Goal: Check status

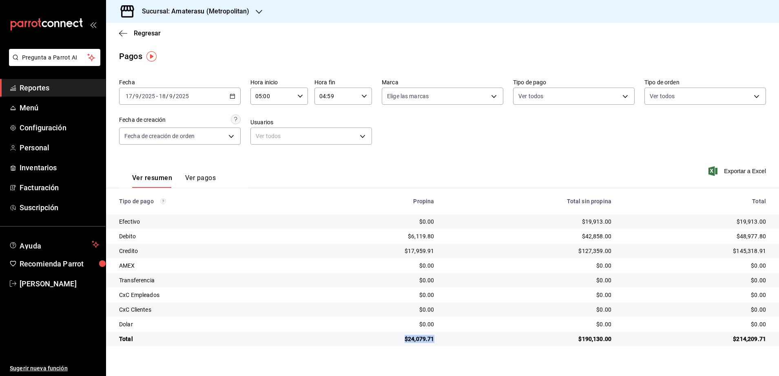
drag, startPoint x: 407, startPoint y: 338, endPoint x: 436, endPoint y: 339, distance: 29.8
click at [436, 339] on td "$24,079.71" at bounding box center [375, 339] width 131 height 15
drag, startPoint x: 579, startPoint y: 223, endPoint x: 619, endPoint y: 220, distance: 40.1
click at [619, 220] on tr "Efectivo $0.00 $19,913.00 $19,913.00" at bounding box center [442, 221] width 673 height 15
click at [406, 338] on div "$24,079.71" at bounding box center [375, 339] width 118 height 8
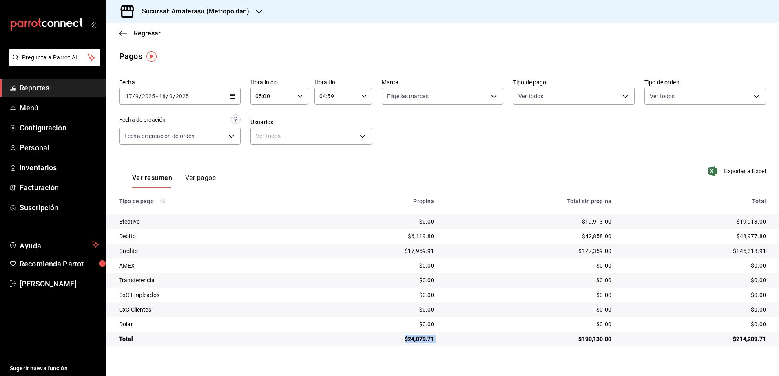
drag, startPoint x: 406, startPoint y: 338, endPoint x: 446, endPoint y: 340, distance: 40.0
click at [446, 340] on tr "Total $24,079.71 $190,130.00 $214,209.71" at bounding box center [442, 339] width 673 height 15
click at [45, 84] on span "Reportes" at bounding box center [60, 87] width 80 height 11
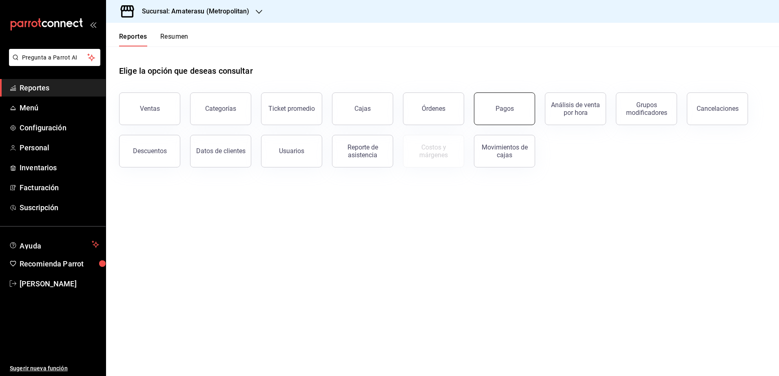
click at [493, 112] on button "Pagos" at bounding box center [504, 109] width 61 height 33
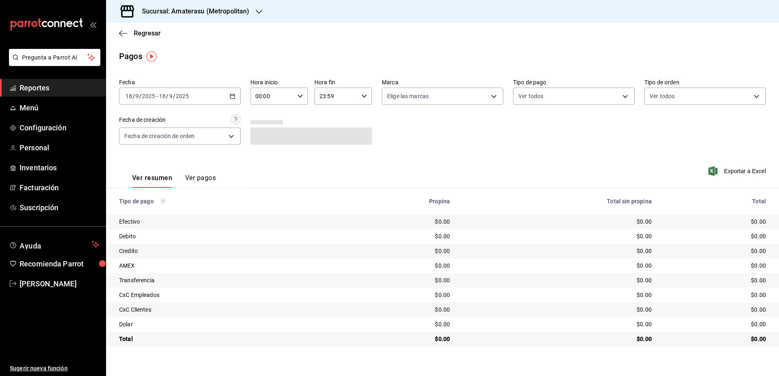
click at [230, 95] on icon "button" at bounding box center [233, 96] width 6 height 6
click at [150, 213] on span "Rango de fechas" at bounding box center [157, 212] width 63 height 9
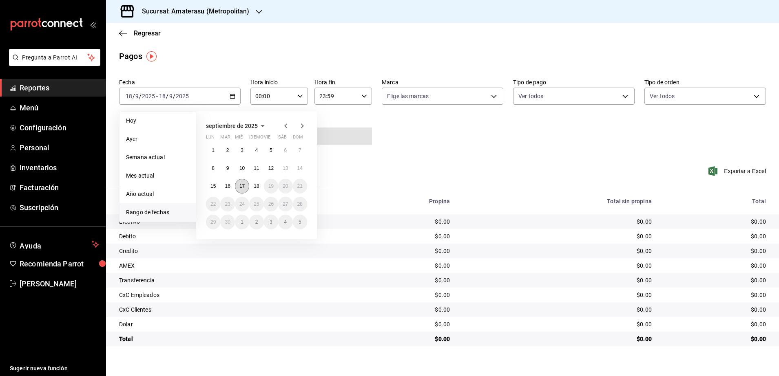
click at [241, 185] on abbr "17" at bounding box center [241, 187] width 5 height 6
click at [252, 187] on button "18" at bounding box center [256, 186] width 14 height 15
click at [247, 190] on button "17" at bounding box center [242, 186] width 14 height 15
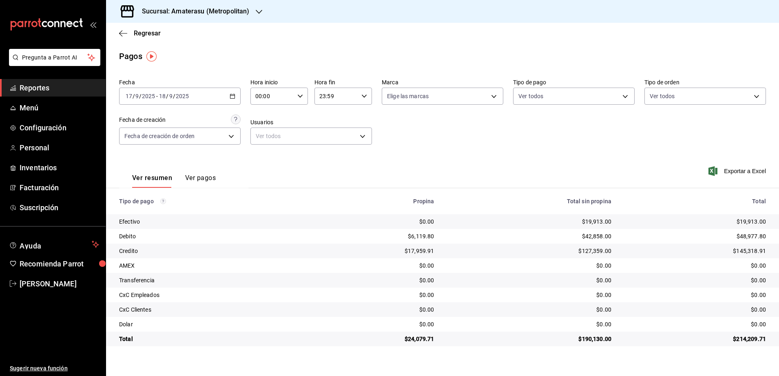
click at [295, 96] on div "00:00 Hora inicio" at bounding box center [278, 96] width 57 height 17
click at [268, 159] on button "05" at bounding box center [265, 164] width 26 height 16
type input "05:00"
click at [366, 95] on div at bounding box center [389, 188] width 779 height 376
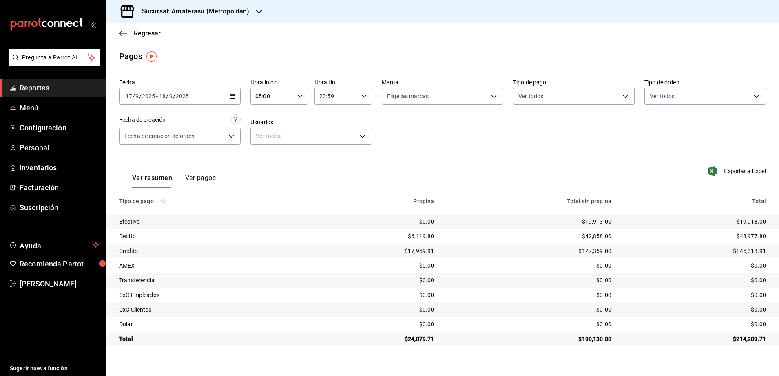
click at [366, 95] on icon "button" at bounding box center [364, 96] width 6 height 6
click at [327, 149] on button "04" at bounding box center [329, 144] width 26 height 16
type input "04:59"
click at [447, 163] on div at bounding box center [389, 188] width 779 height 376
